Goal: Information Seeking & Learning: Learn about a topic

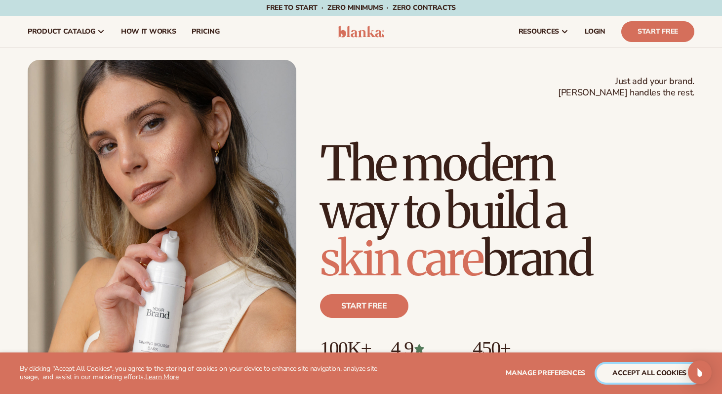
click at [620, 374] on button "accept all cookies" at bounding box center [649, 372] width 106 height 19
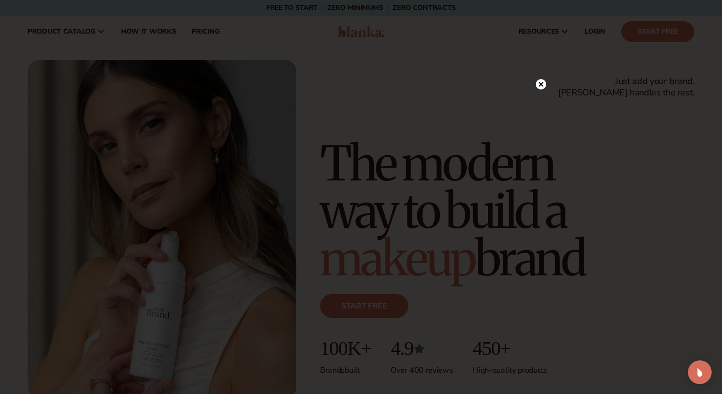
click at [541, 87] on circle at bounding box center [541, 84] width 10 height 10
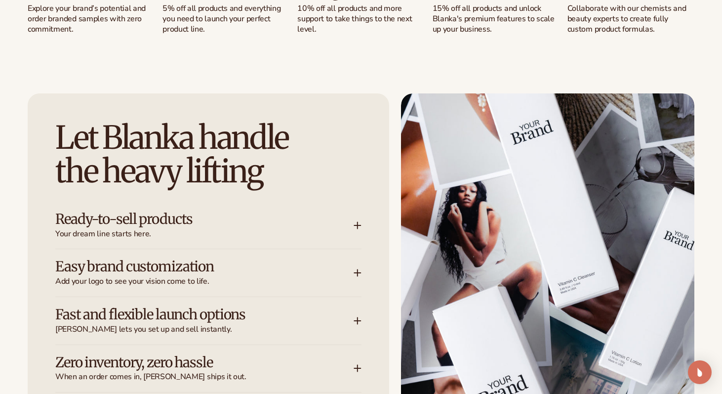
scroll to position [1216, 0]
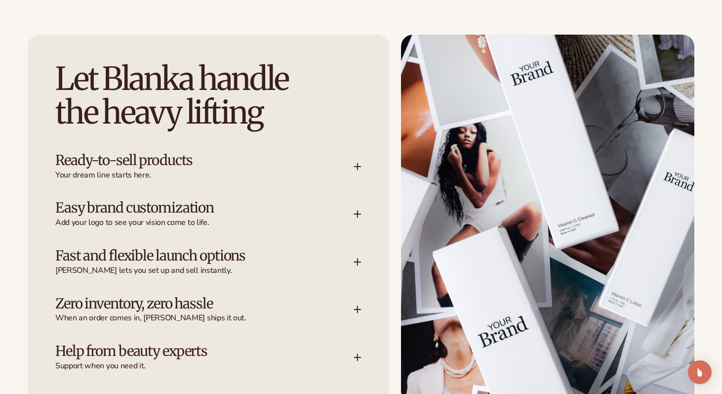
click at [333, 168] on div "Ready-to-sell products Your dream line starts here." at bounding box center [204, 167] width 298 height 28
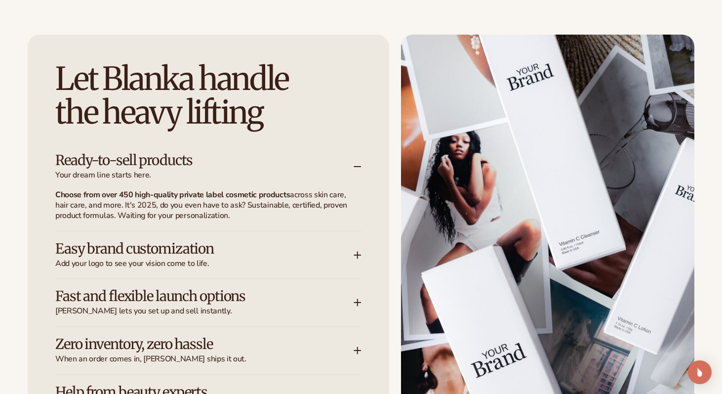
click at [333, 168] on div "Ready-to-sell products Your dream line starts here." at bounding box center [204, 167] width 298 height 28
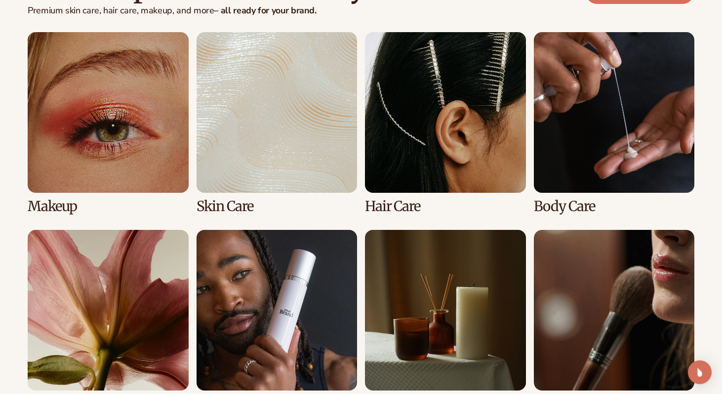
scroll to position [1899, 0]
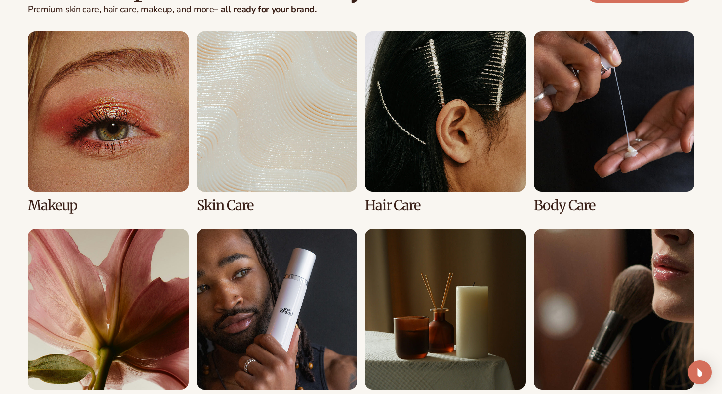
click at [300, 140] on link "2 / 8" at bounding box center [277, 122] width 161 height 182
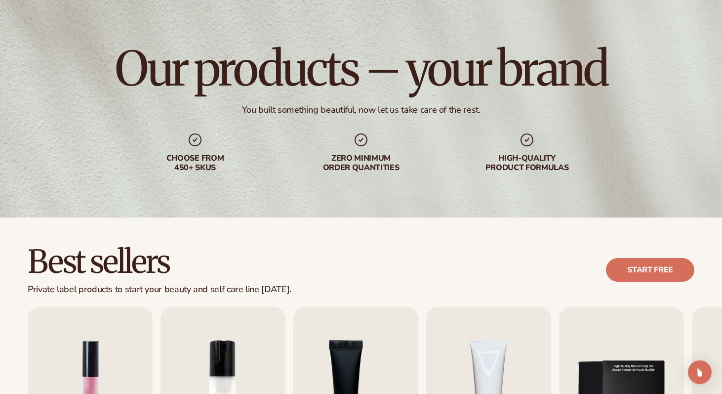
scroll to position [277, 0]
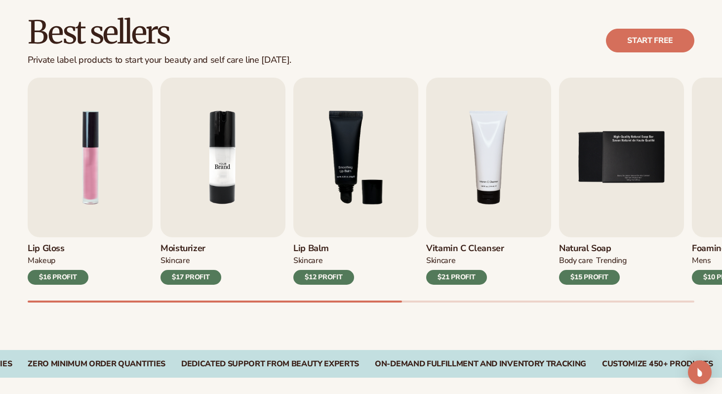
click at [235, 134] on img "2 / 9" at bounding box center [222, 157] width 125 height 159
click at [220, 183] on img "2 / 9" at bounding box center [222, 157] width 125 height 159
click at [206, 276] on div "$17 PROFIT" at bounding box center [190, 277] width 61 height 15
click at [239, 165] on img "2 / 9" at bounding box center [222, 157] width 125 height 159
click at [217, 166] on img "2 / 9" at bounding box center [222, 157] width 125 height 159
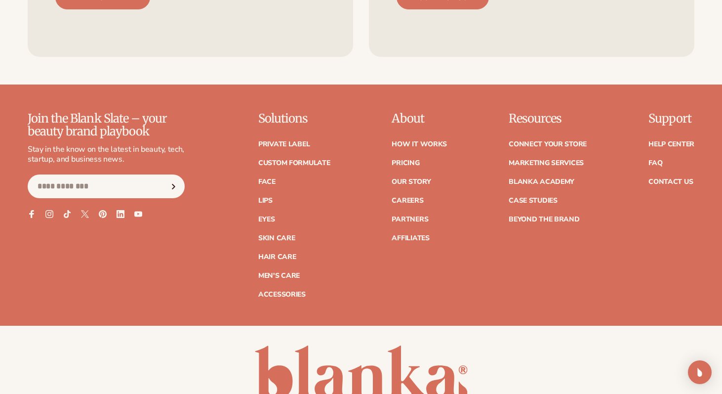
scroll to position [1749, 0]
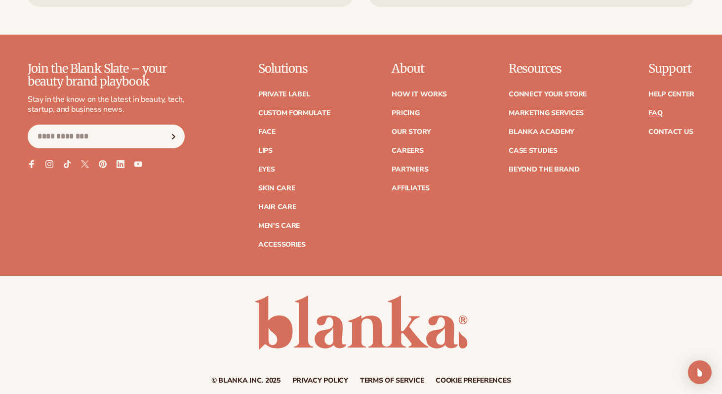
click at [659, 113] on link "FAQ" at bounding box center [655, 113] width 14 height 7
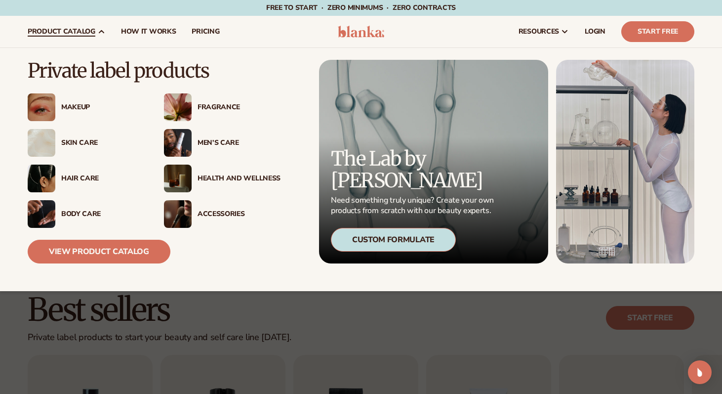
click at [86, 140] on div "Skin Care" at bounding box center [102, 143] width 83 height 8
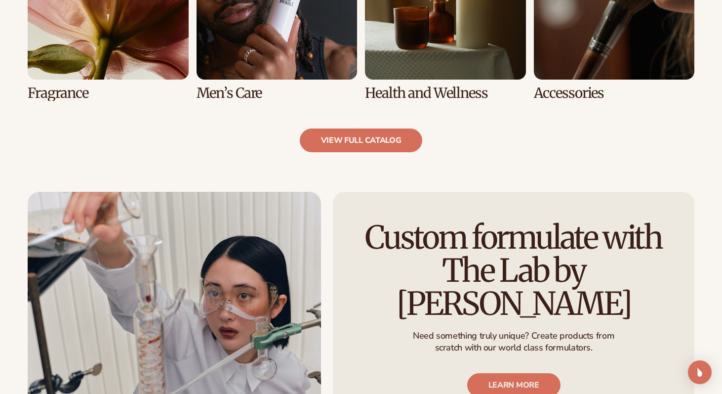
scroll to position [1098, 0]
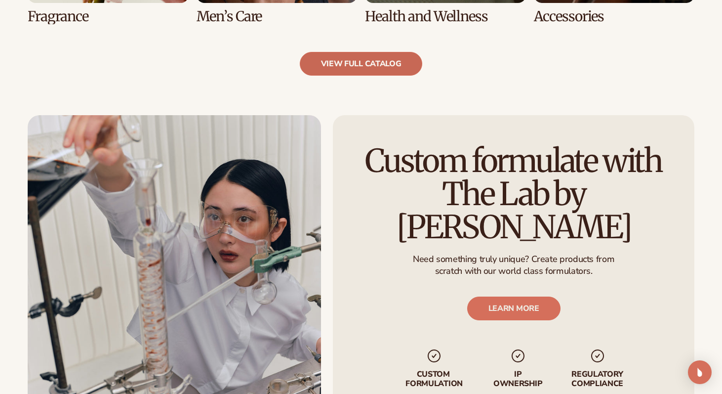
click at [364, 67] on link "view full catalog" at bounding box center [361, 64] width 123 height 24
